Goal: Information Seeking & Learning: Learn about a topic

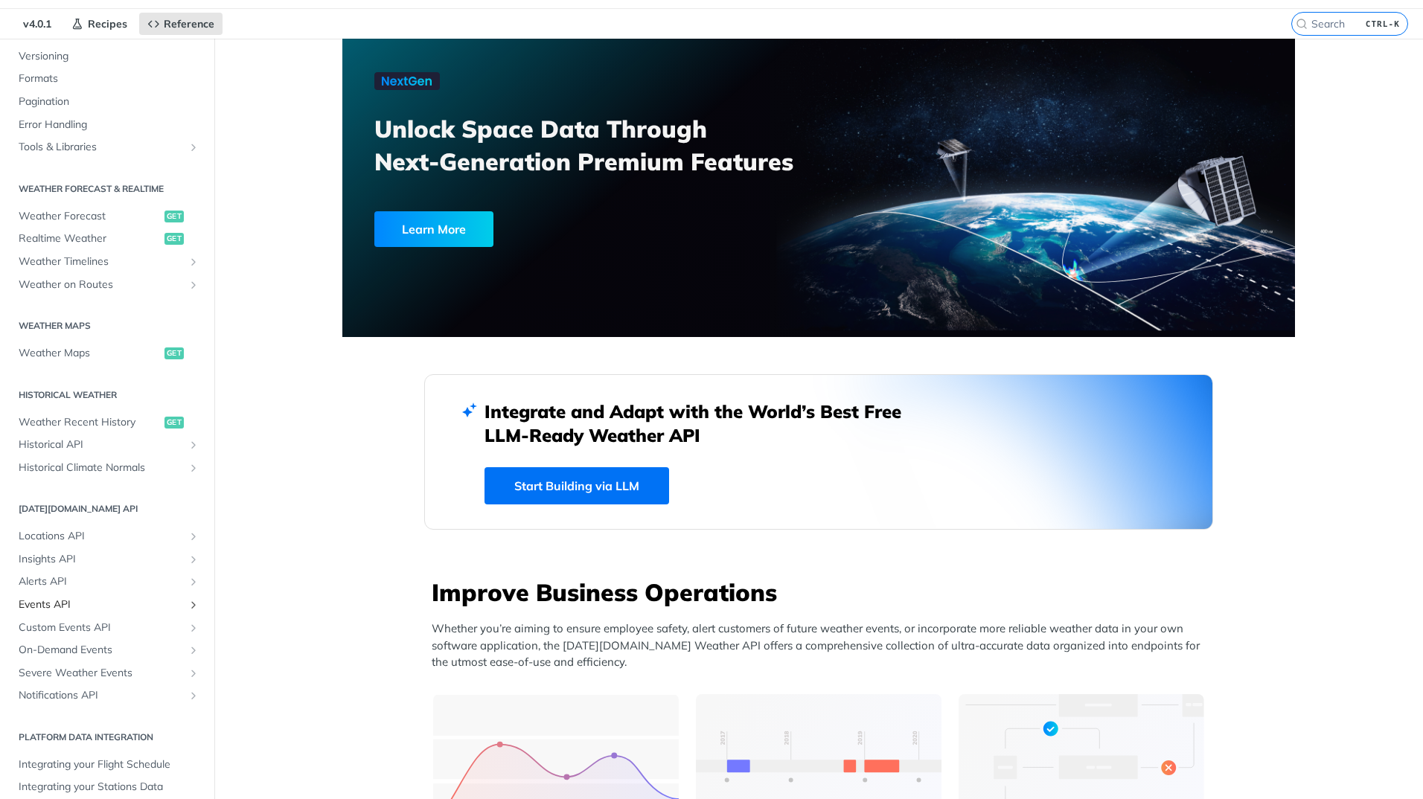
scroll to position [74, 0]
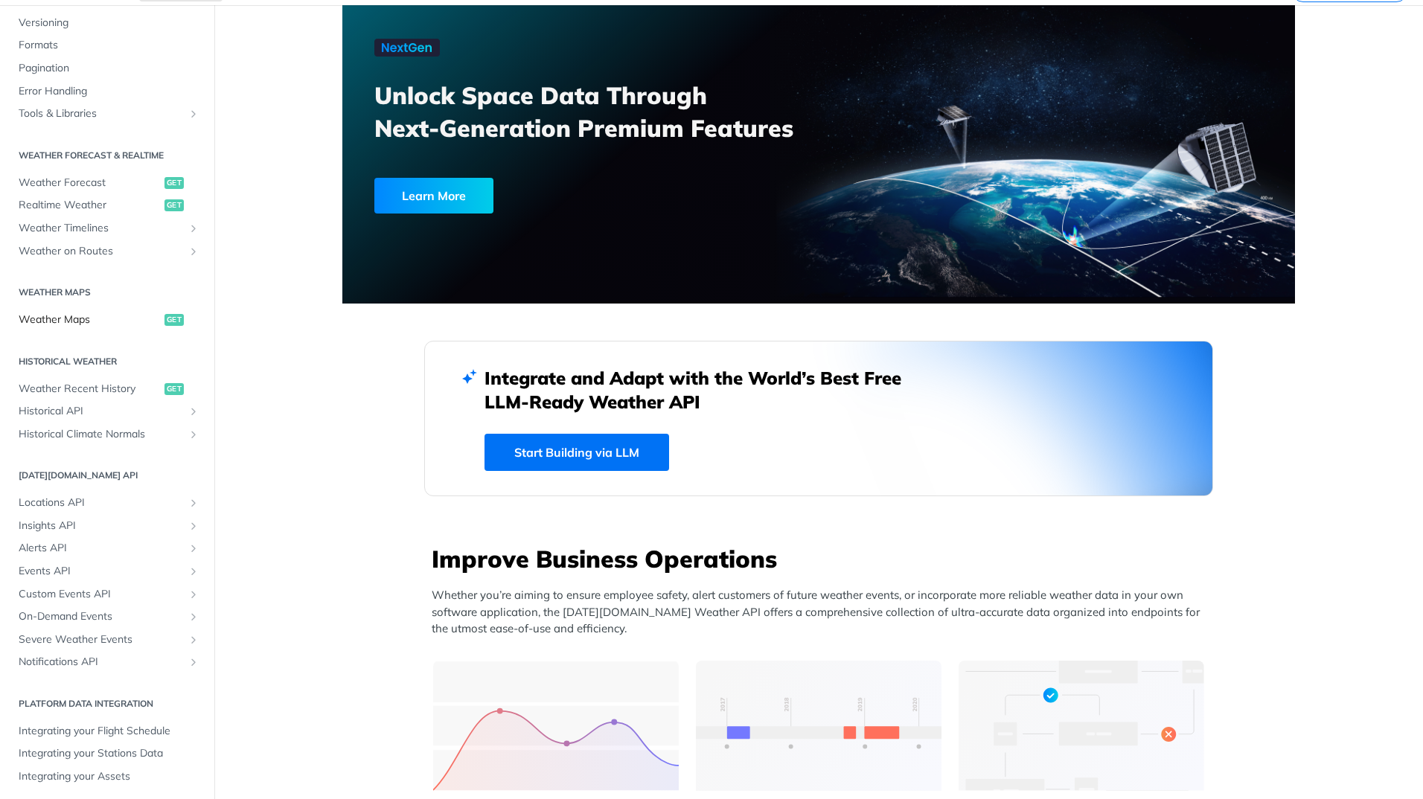
click at [81, 317] on span "Weather Maps" at bounding box center [90, 320] width 142 height 15
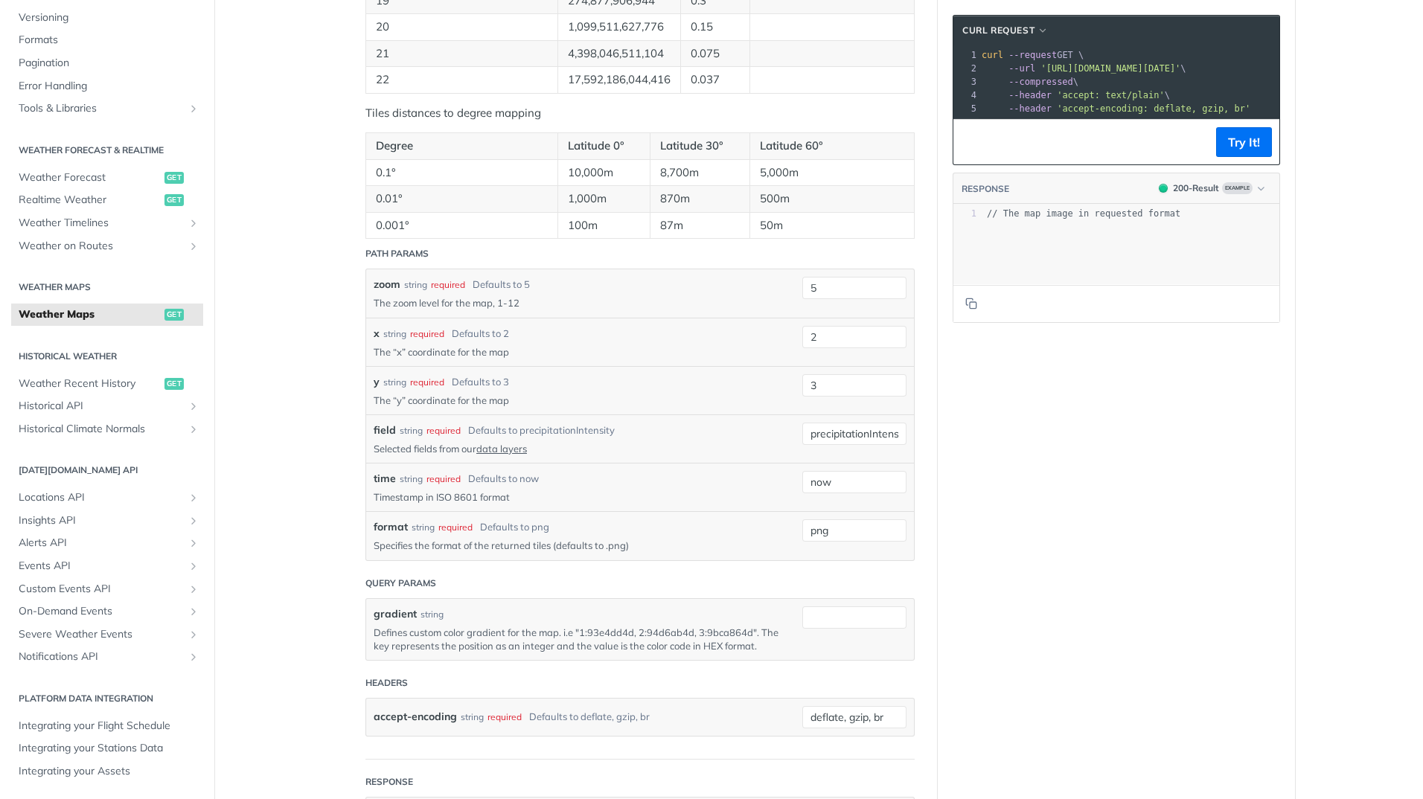
scroll to position [1191, 0]
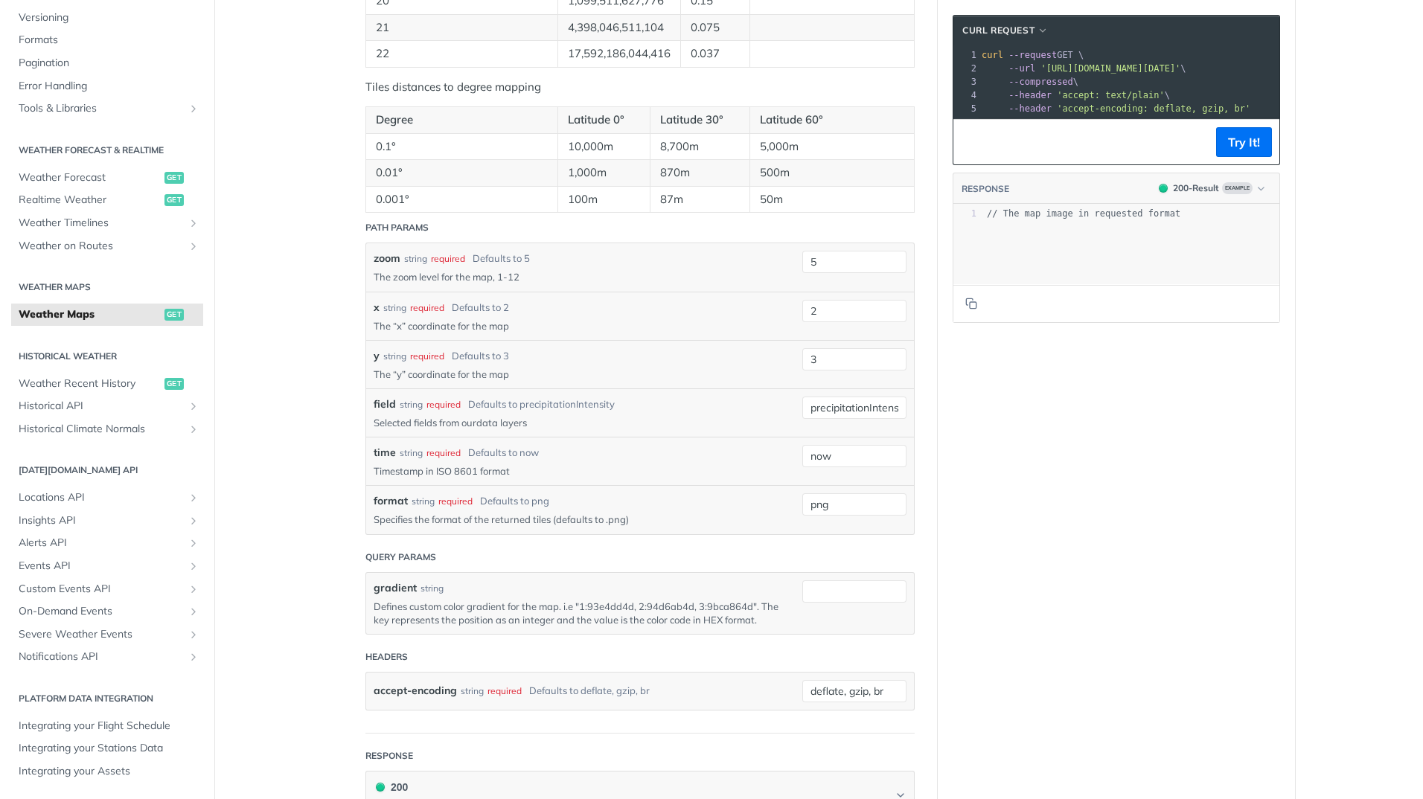
click at [494, 429] on link "data layers" at bounding box center [501, 423] width 51 height 12
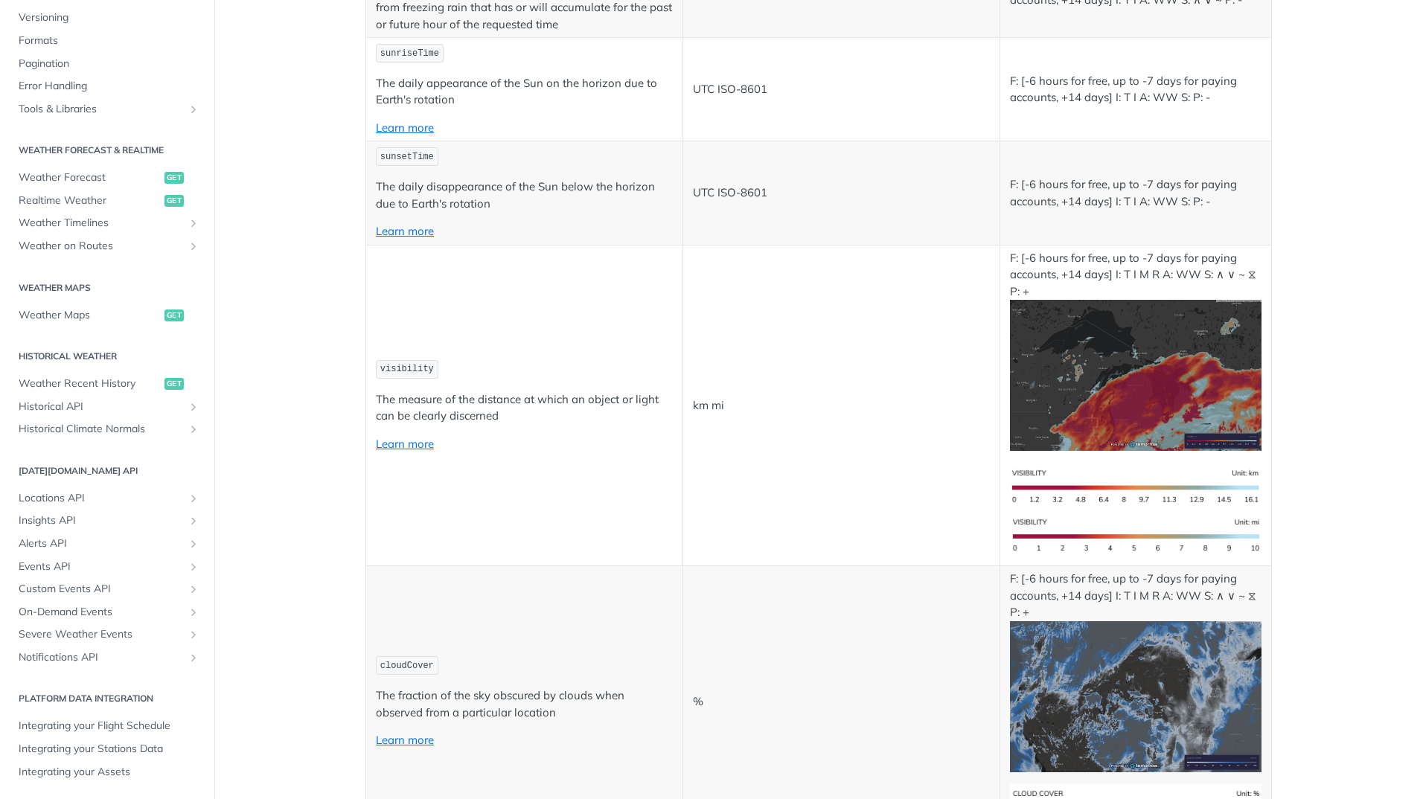
scroll to position [3572, 0]
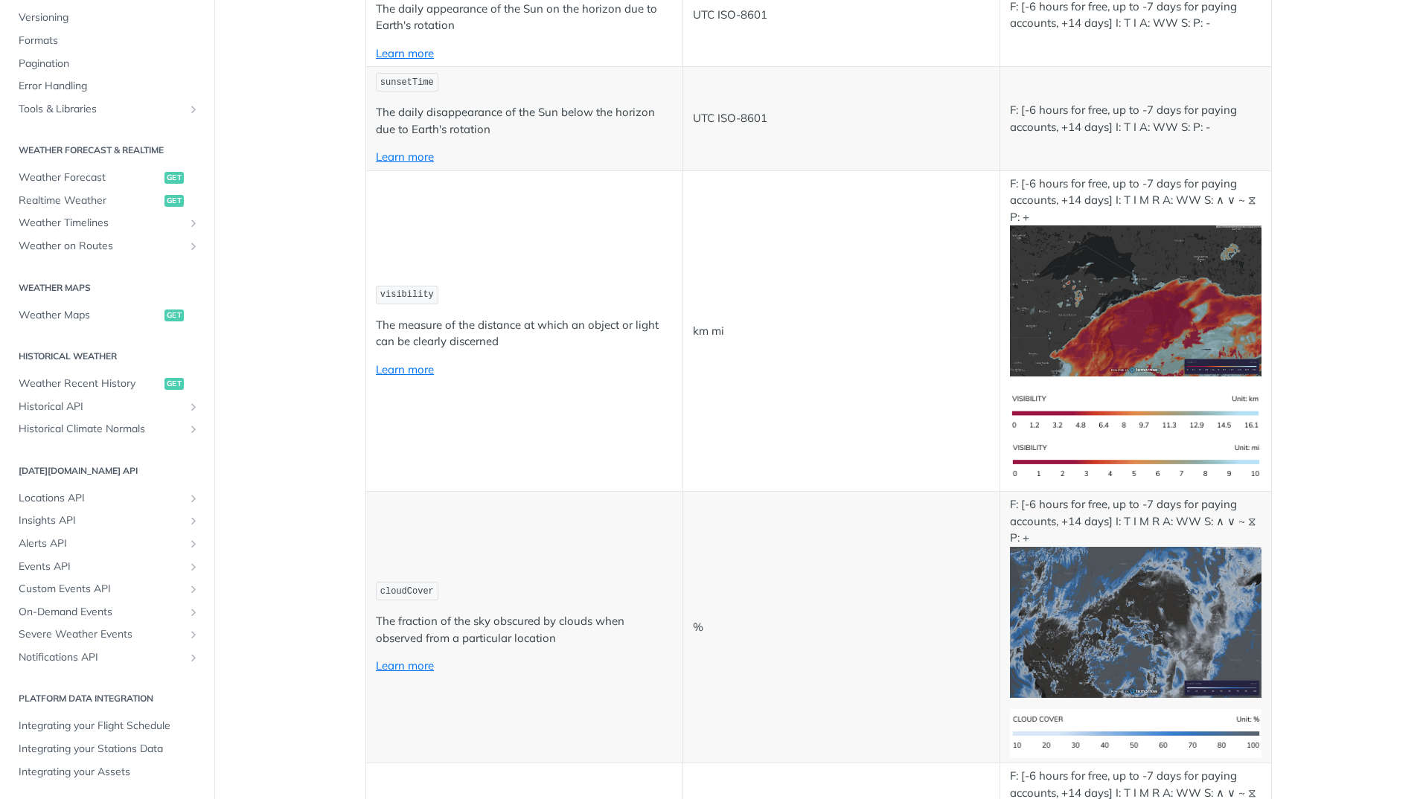
drag, startPoint x: 373, startPoint y: 557, endPoint x: 452, endPoint y: 556, distance: 79.6
